Goal: Task Accomplishment & Management: Manage account settings

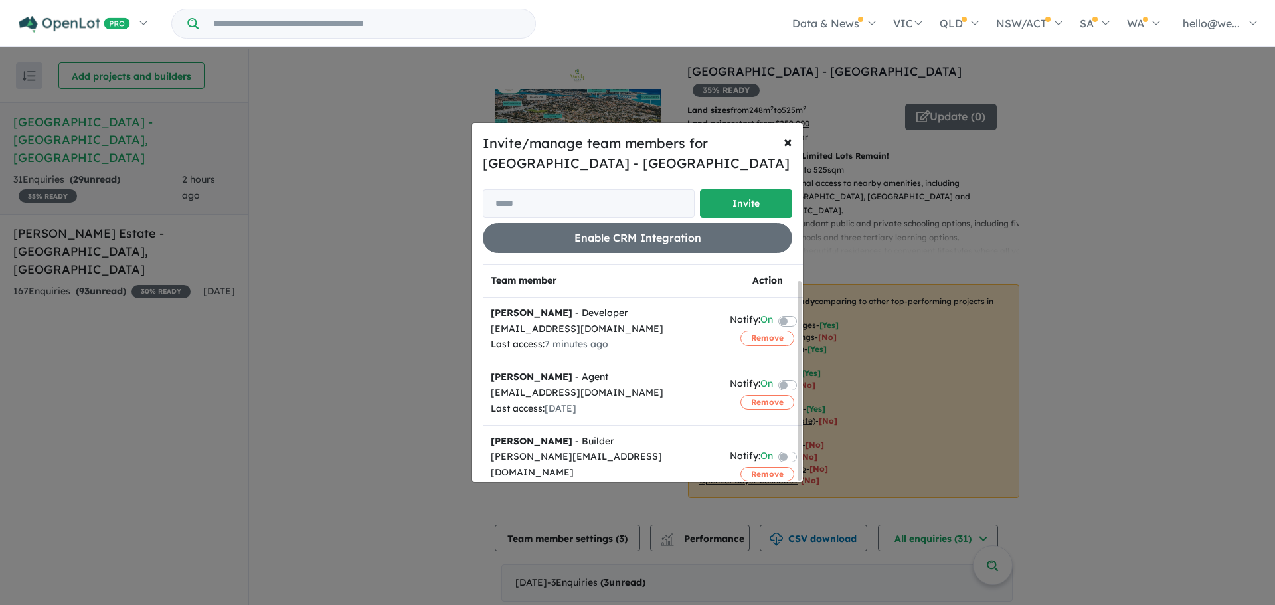
scroll to position [17, 0]
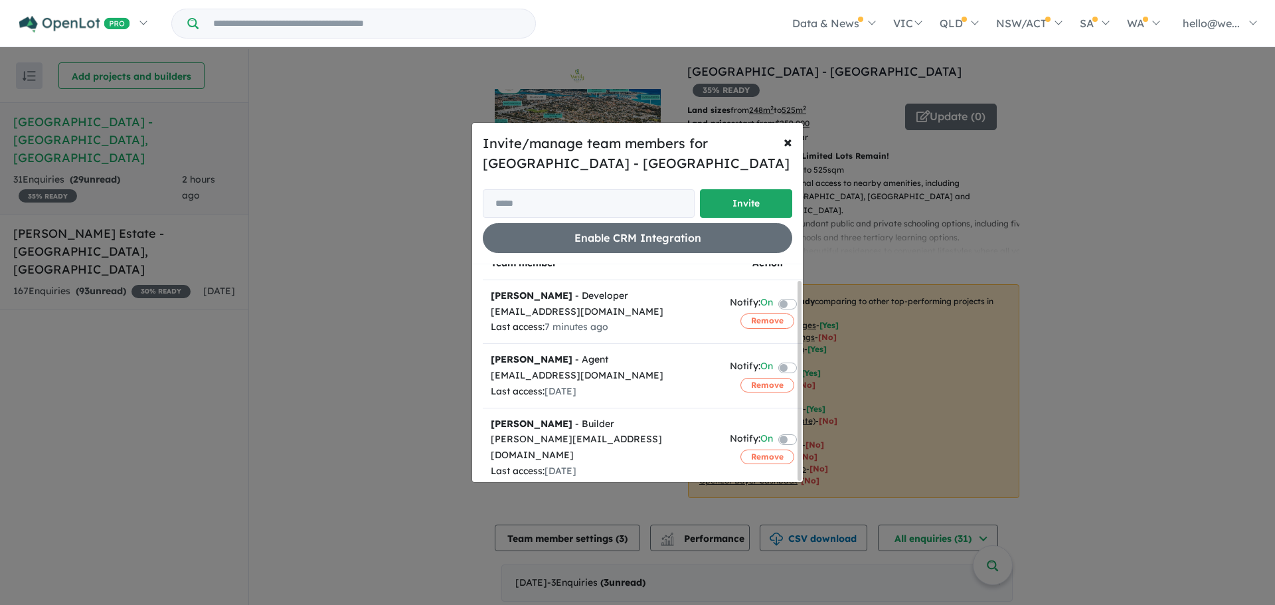
drag, startPoint x: 403, startPoint y: 217, endPoint x: 393, endPoint y: 225, distance: 12.8
click at [396, 222] on div "Invite/manage team members for Varsity Park Estate - Greenfields Invite Enable …" at bounding box center [637, 302] width 1275 height 605
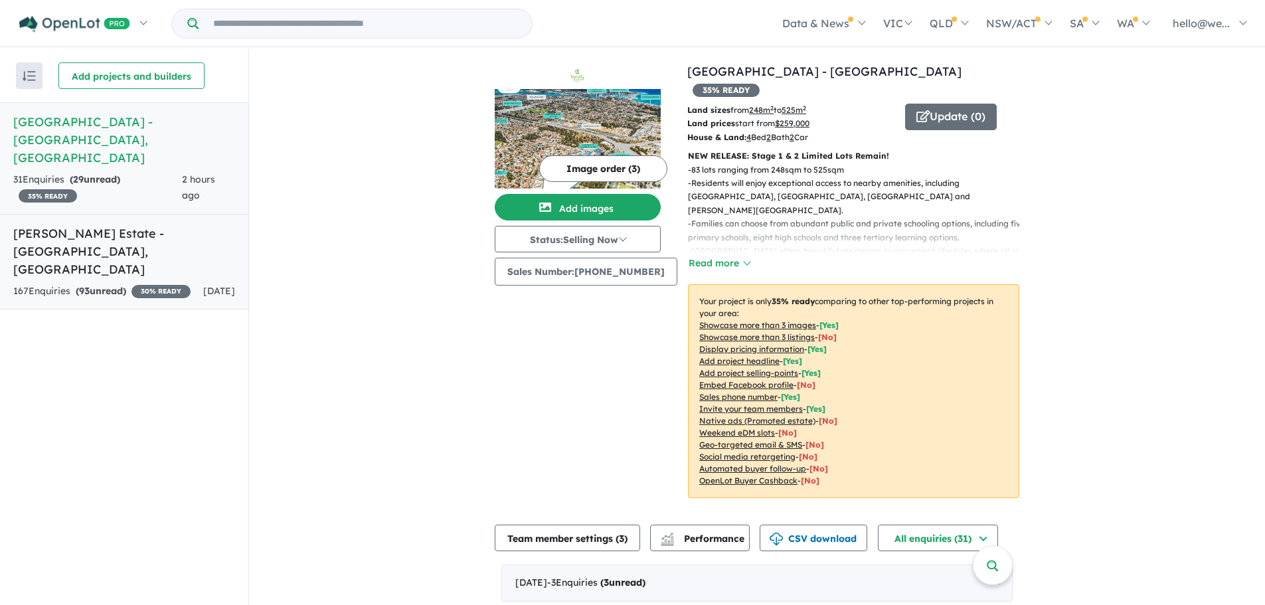
click at [96, 283] on div "167 Enquir ies ( 93 unread) 30 % READY" at bounding box center [101, 291] width 177 height 16
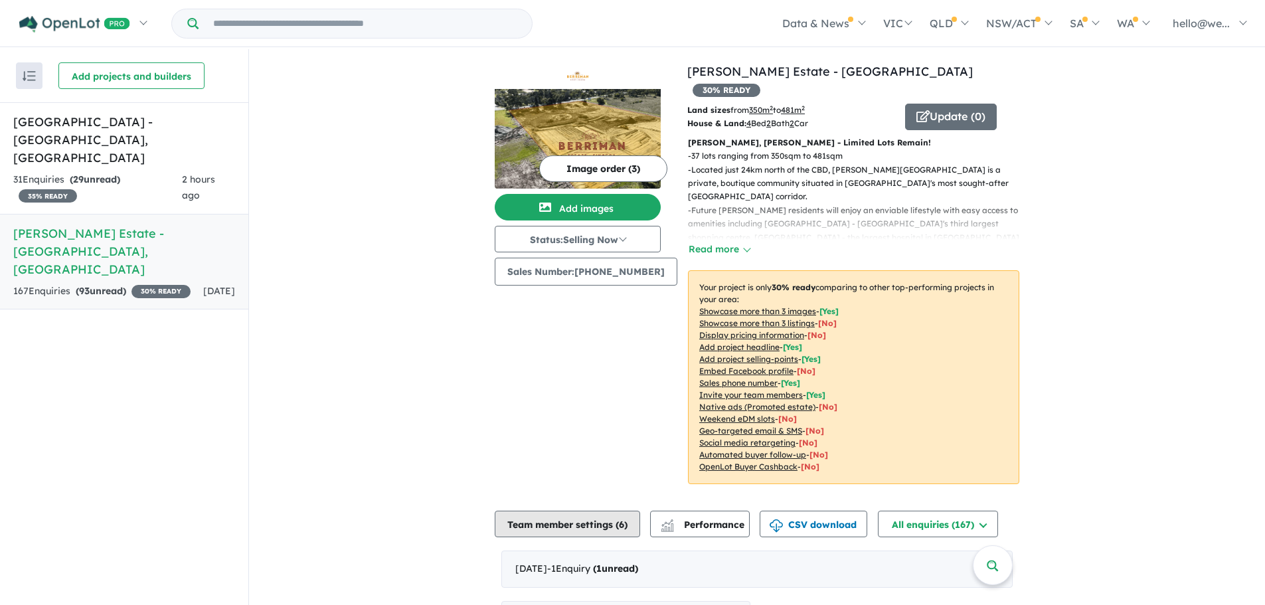
click at [572, 515] on button "Team member settings ( 6 )" at bounding box center [567, 524] width 145 height 27
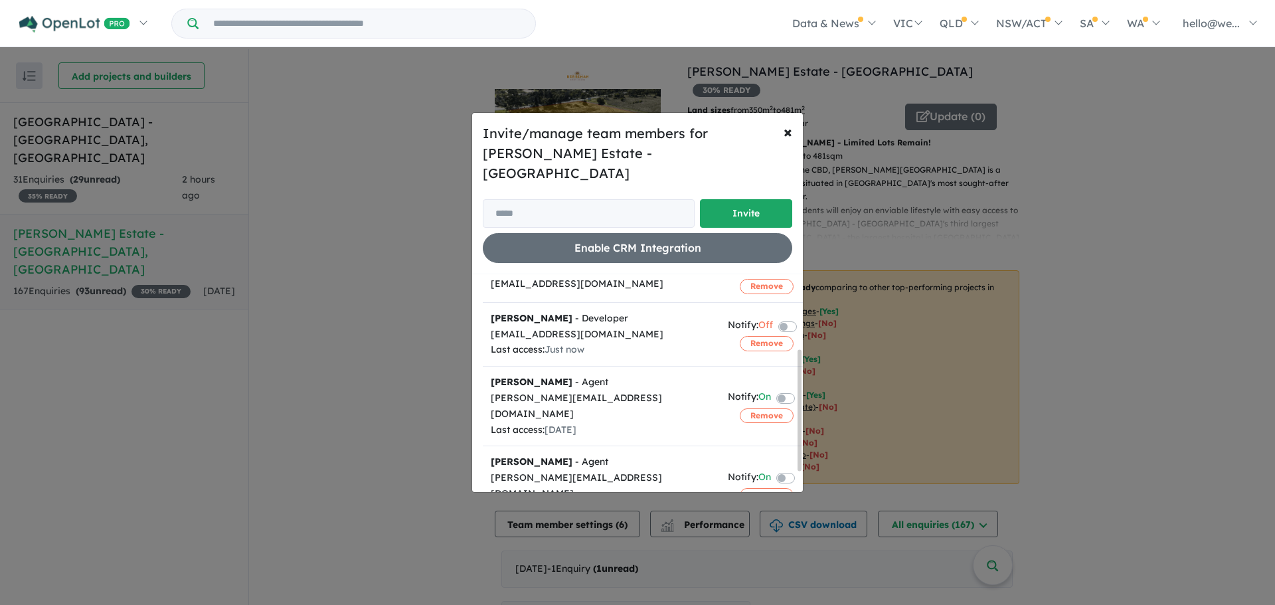
scroll to position [169, 0]
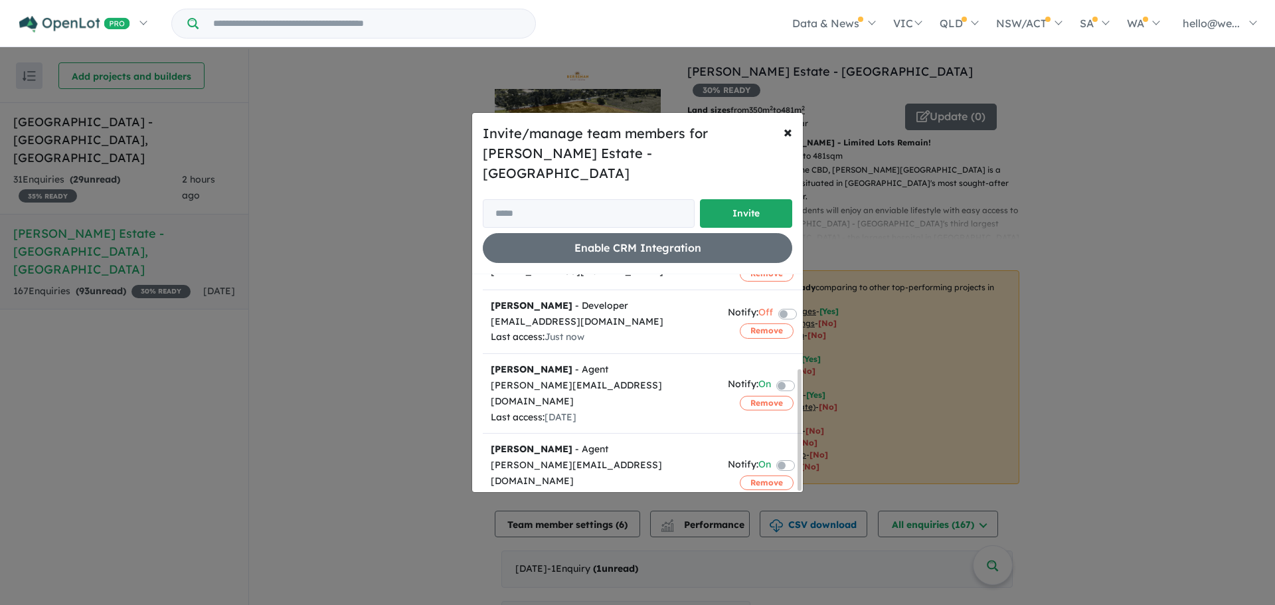
click at [386, 335] on div "Invite/manage team members for [PERSON_NAME] Estate - [PERSON_NAME] Invite Enab…" at bounding box center [637, 302] width 1275 height 605
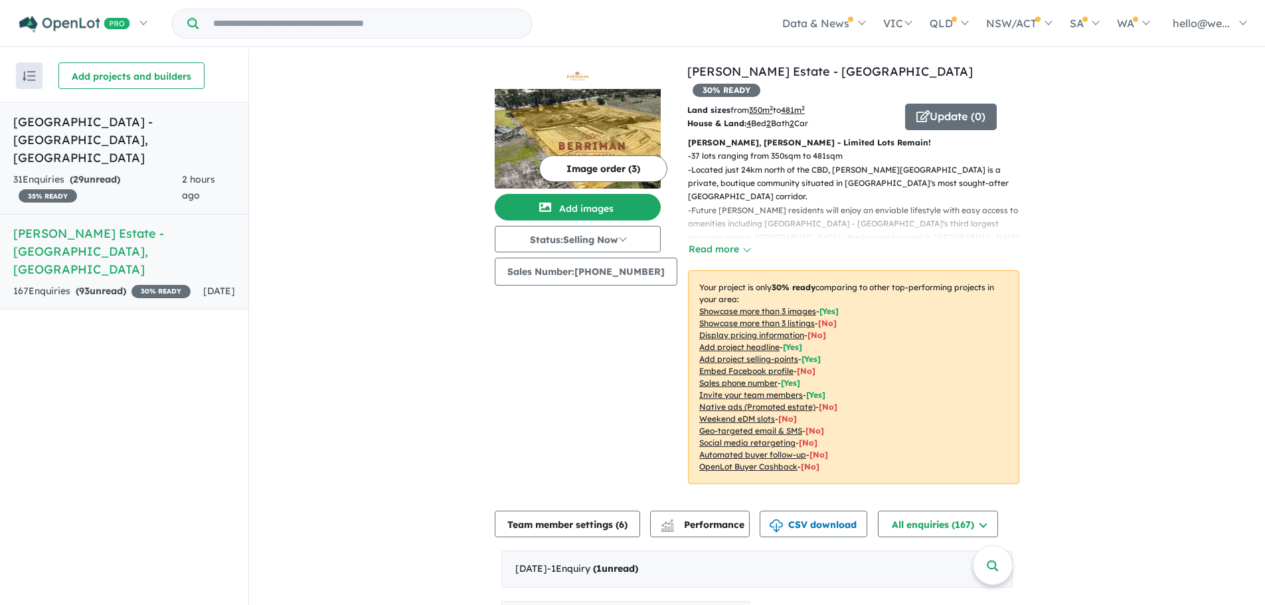
click at [127, 172] on div "31 Enquir ies ( 29 unread) 35 % READY" at bounding box center [97, 188] width 169 height 32
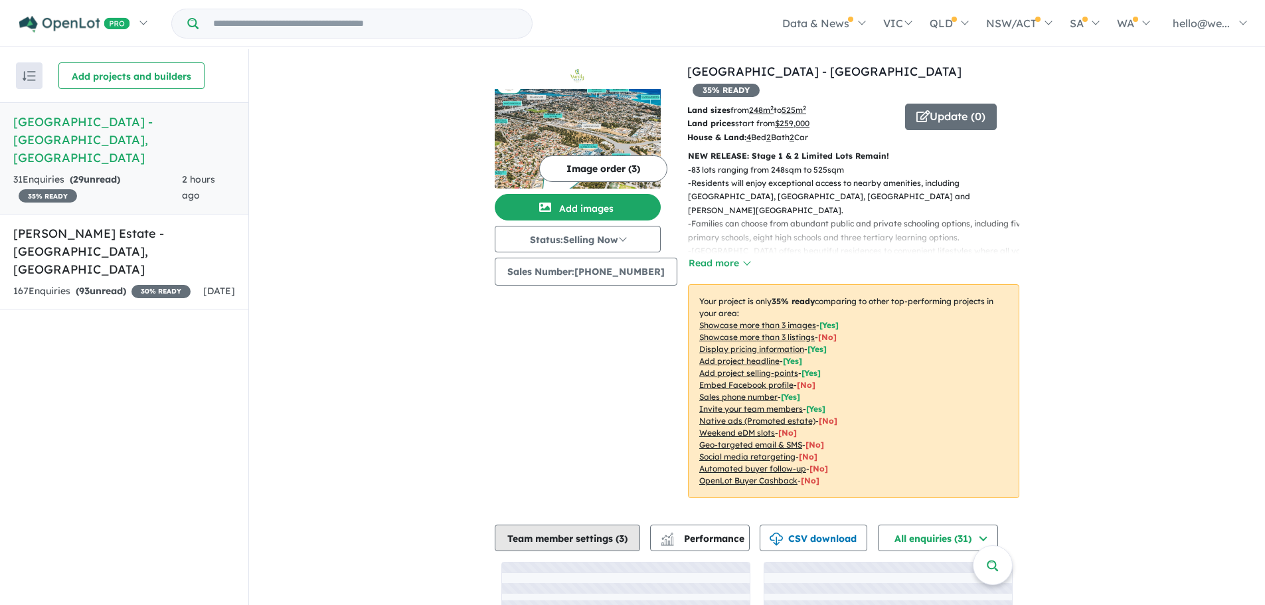
click at [564, 528] on button "Team member settings ( 3 )" at bounding box center [567, 537] width 145 height 27
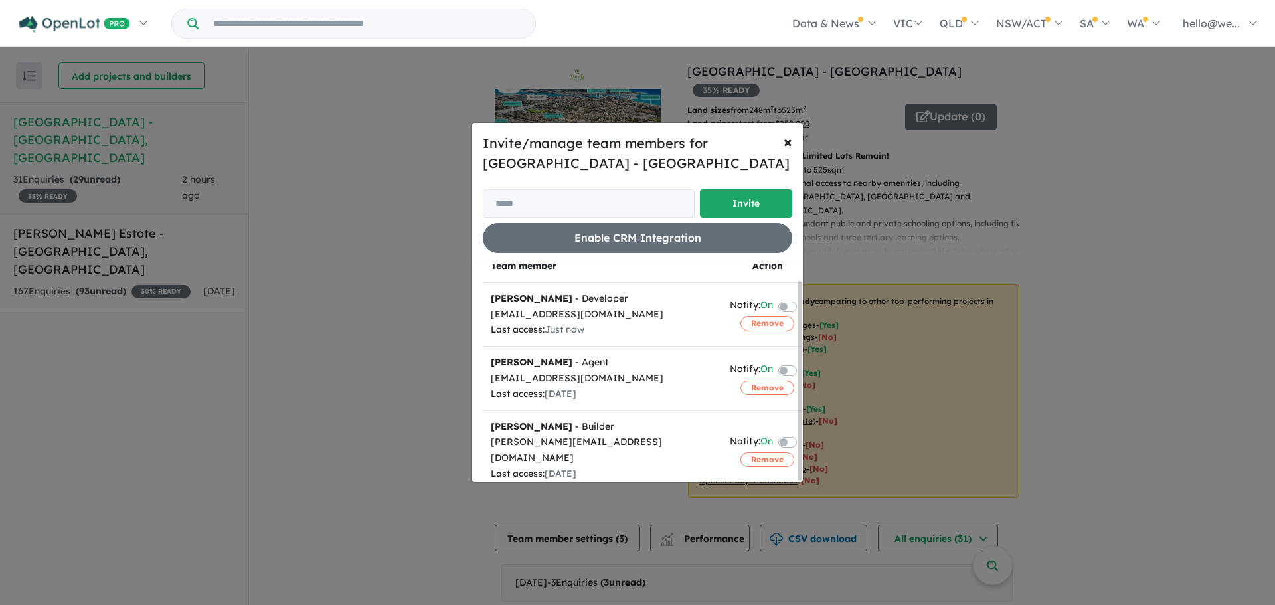
scroll to position [17, 0]
